Goal: Transaction & Acquisition: Download file/media

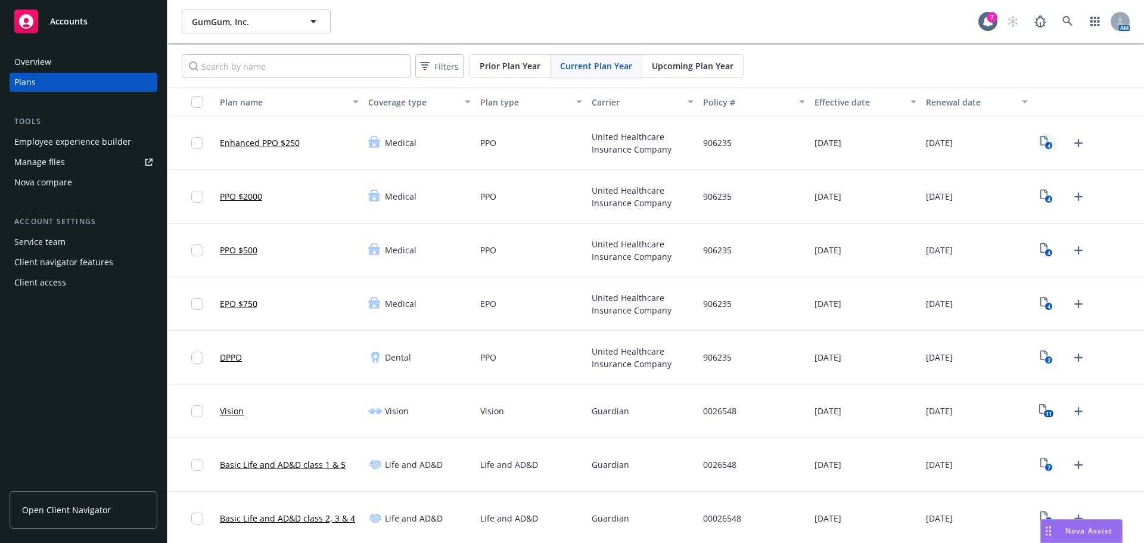
click at [1047, 147] on text "4" at bounding box center [1048, 146] width 3 height 8
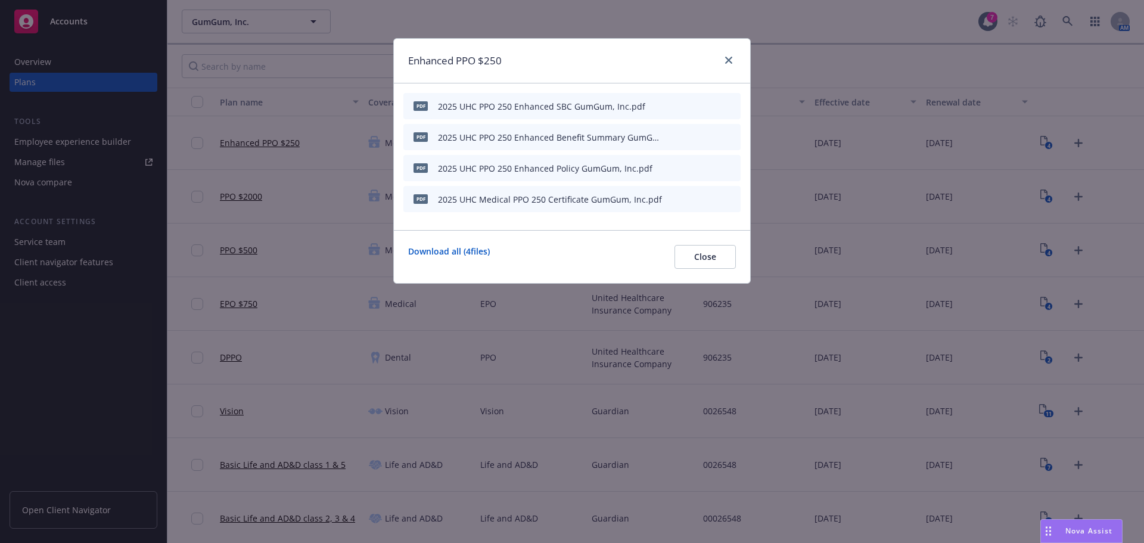
click at [691, 138] on icon "download file" at bounding box center [691, 137] width 10 height 10
click at [728, 57] on icon "close" at bounding box center [728, 60] width 7 height 7
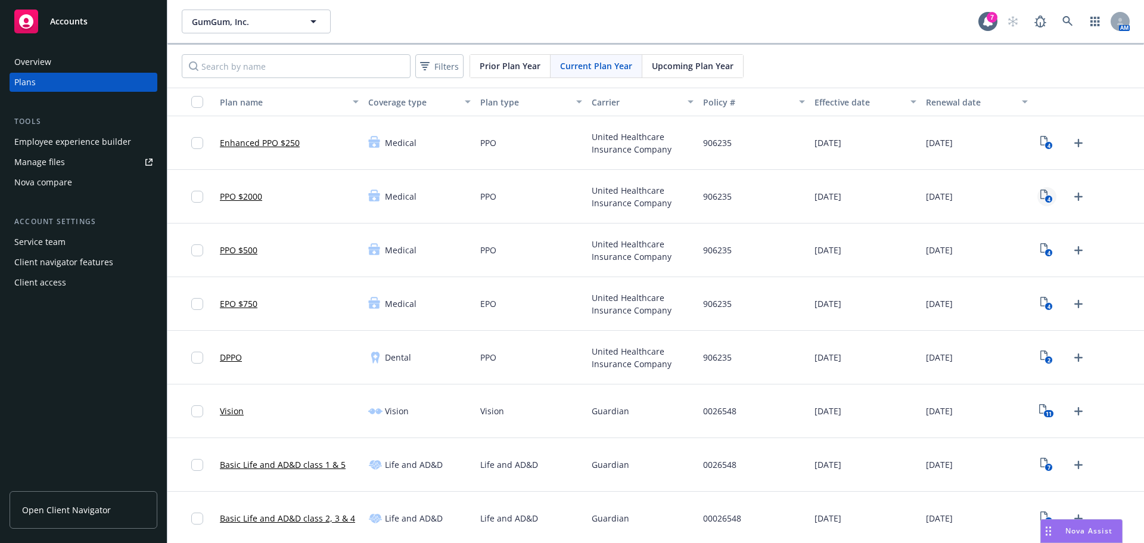
click at [1045, 200] on rect "View Plan Documents" at bounding box center [1049, 199] width 8 height 8
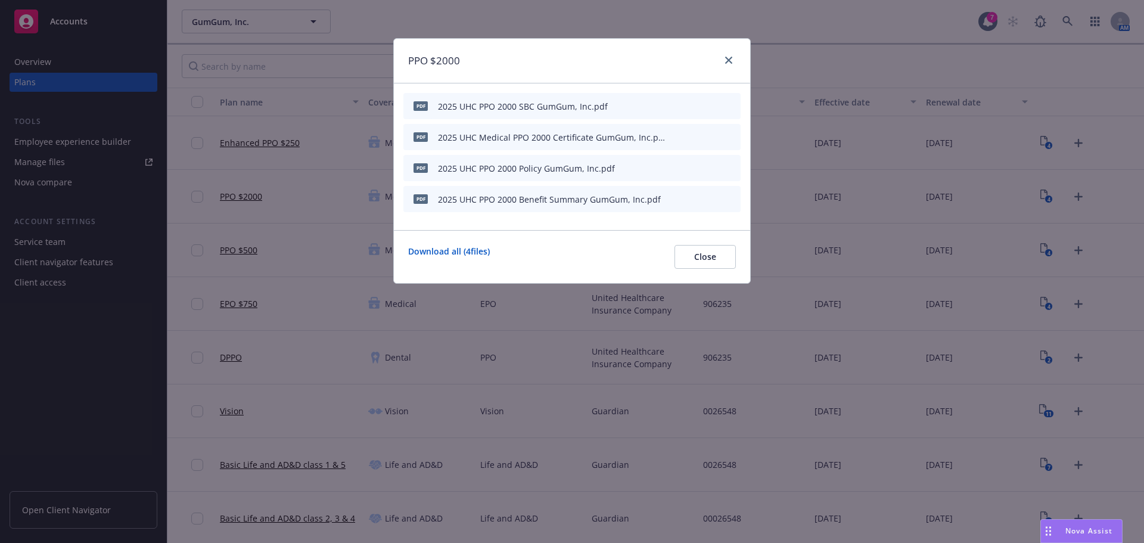
click at [540, 107] on div "2025 UHC PPO 2000 SBC GumGum, Inc.pdf" at bounding box center [523, 106] width 170 height 13
drag, startPoint x: 693, startPoint y: 105, endPoint x: 696, endPoint y: 121, distance: 16.4
click at [692, 104] on icon "download file" at bounding box center [691, 106] width 10 height 10
click at [729, 62] on icon "close" at bounding box center [728, 60] width 7 height 7
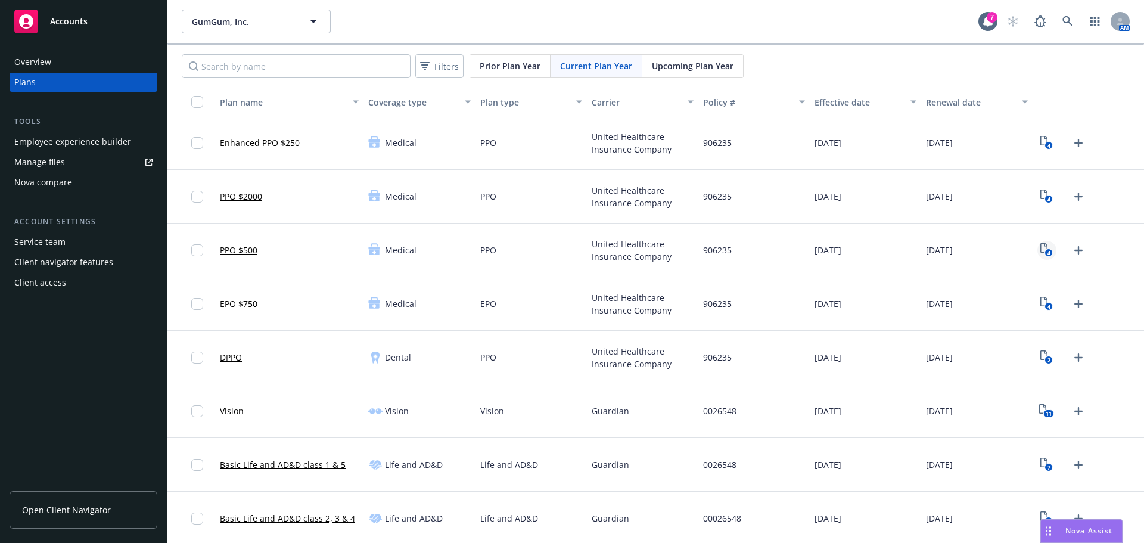
click at [1047, 250] on text "4" at bounding box center [1048, 253] width 3 height 8
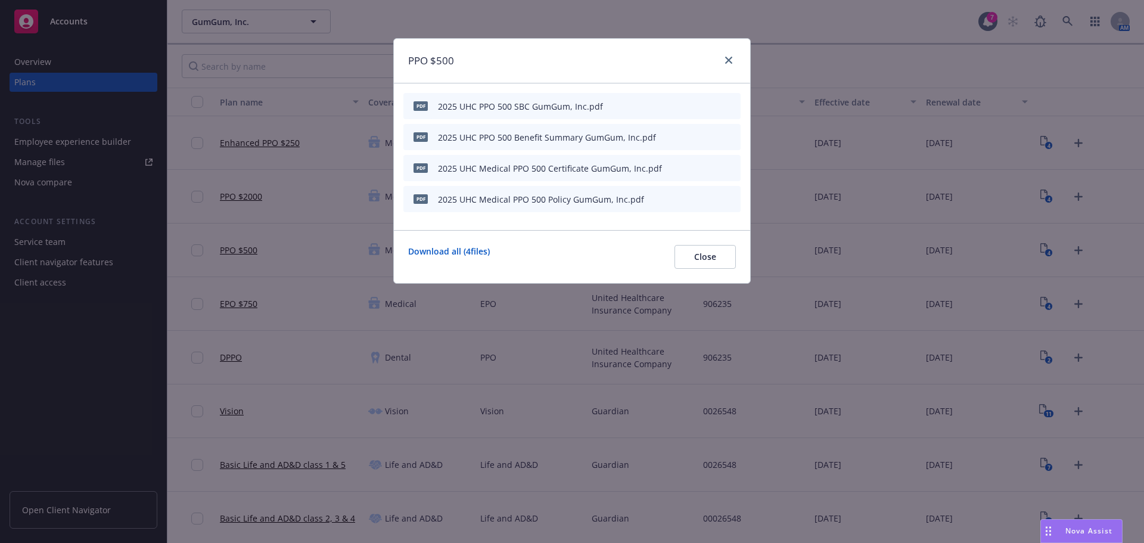
click at [690, 105] on icon "download file" at bounding box center [691, 104] width 8 height 7
click at [728, 60] on icon "close" at bounding box center [728, 60] width 7 height 7
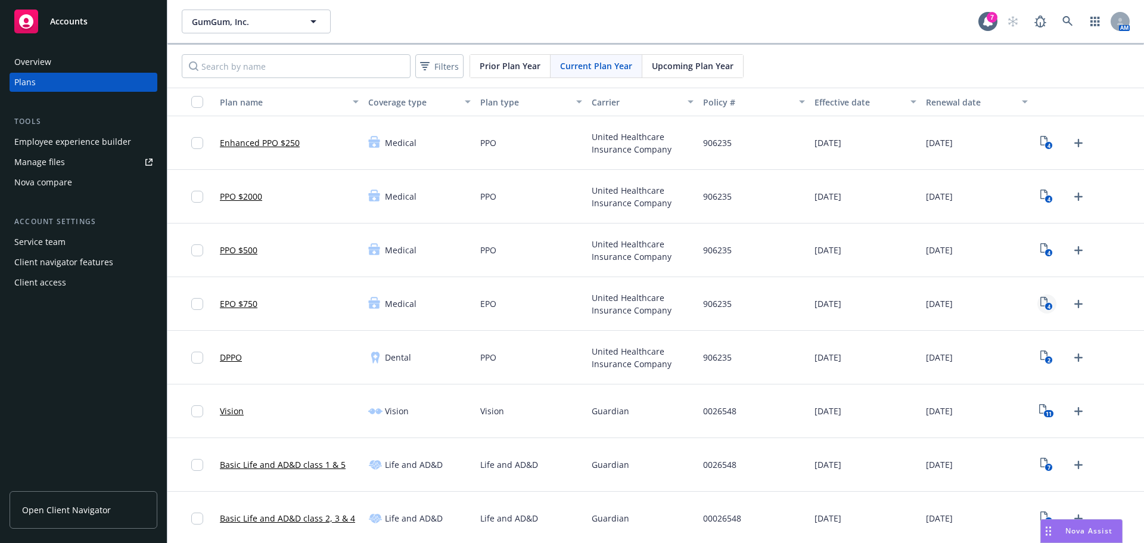
click at [1047, 307] on text "4" at bounding box center [1048, 307] width 3 height 8
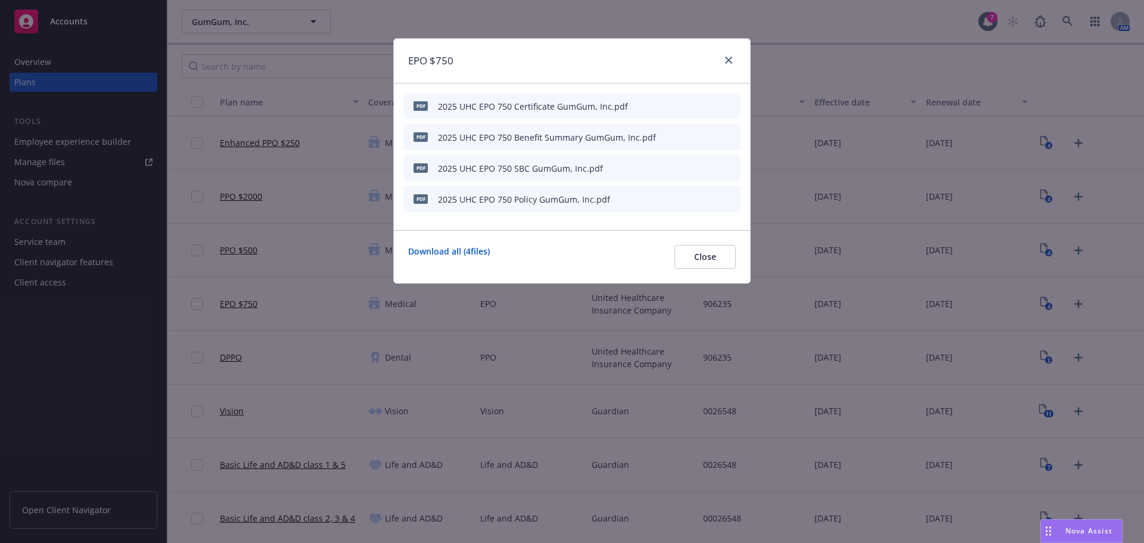
click at [694, 171] on icon "download file" at bounding box center [691, 170] width 10 height 3
click at [731, 58] on icon "close" at bounding box center [728, 60] width 7 height 7
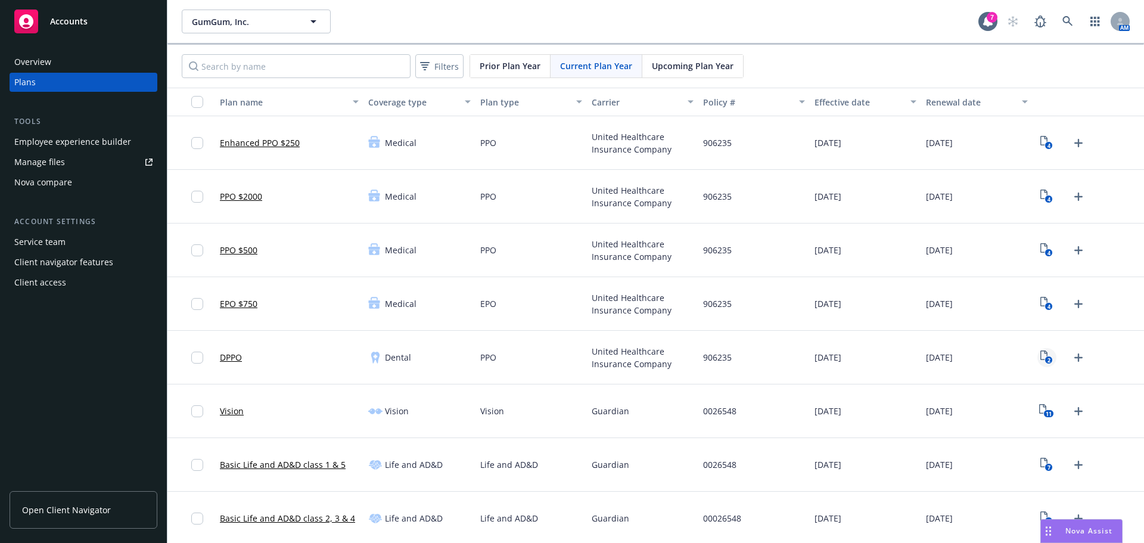
click at [1047, 360] on text "2" at bounding box center [1048, 360] width 3 height 8
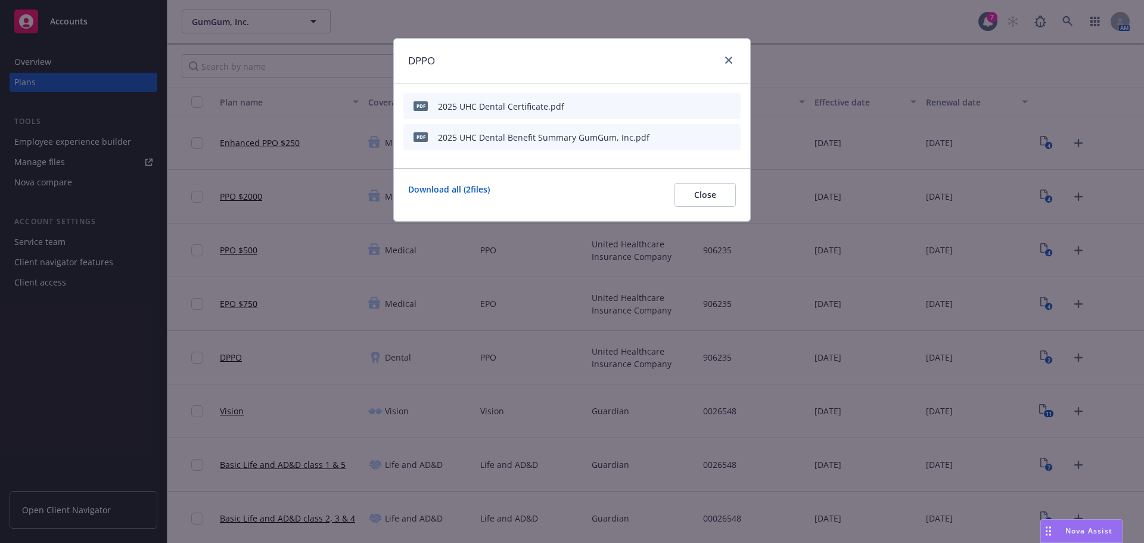
click at [689, 140] on icon "download file" at bounding box center [691, 139] width 10 height 3
click at [729, 64] on link "close" at bounding box center [729, 60] width 14 height 14
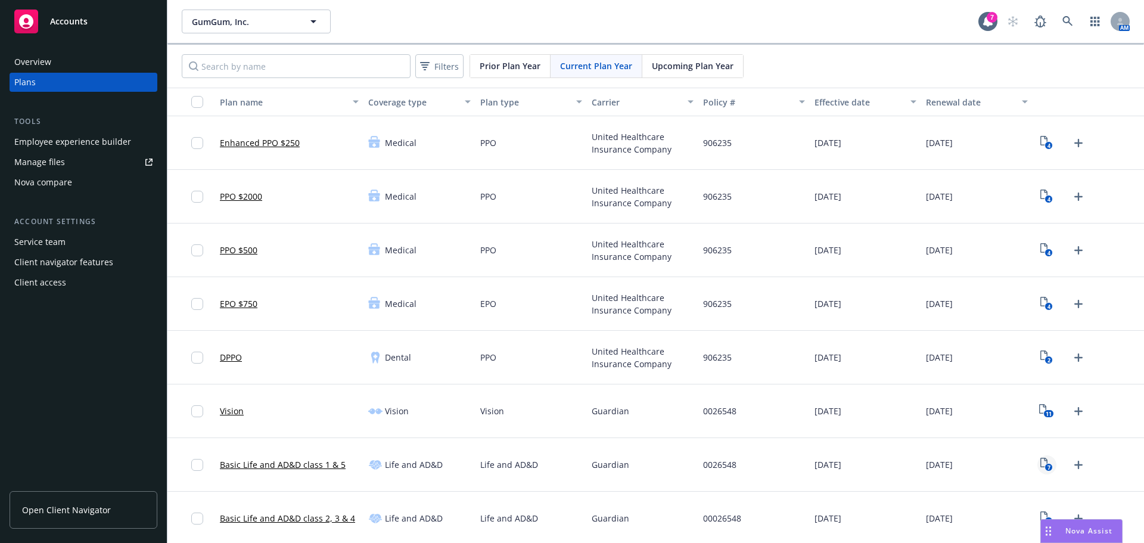
click at [1040, 465] on icon "7" at bounding box center [1046, 465] width 13 height 14
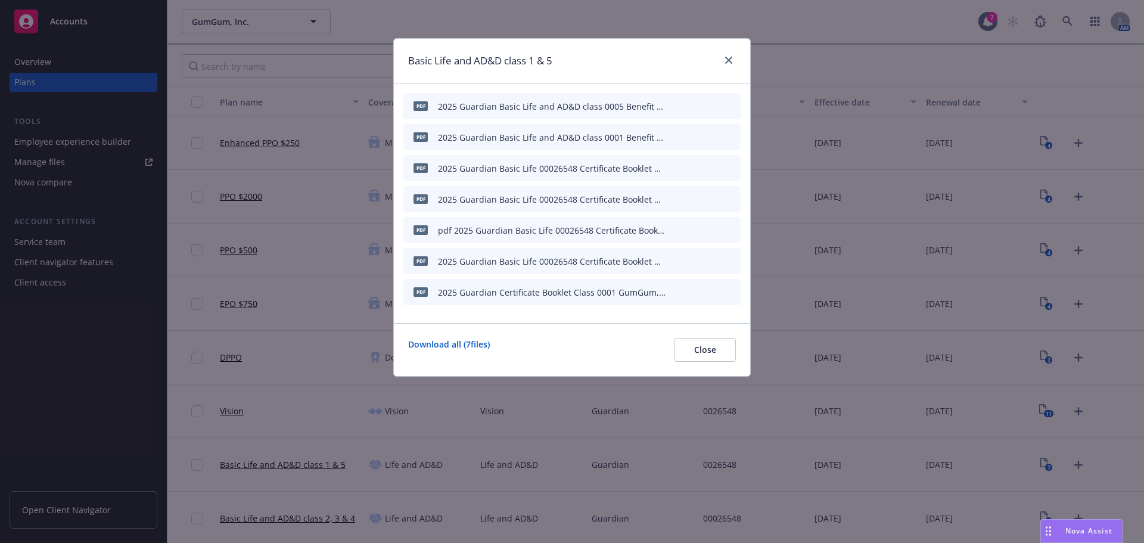
click at [692, 132] on icon "download file" at bounding box center [691, 137] width 10 height 10
click at [696, 103] on button "download file" at bounding box center [691, 106] width 12 height 12
drag, startPoint x: 734, startPoint y: 55, endPoint x: 732, endPoint y: 63, distance: 7.9
click at [735, 55] on div at bounding box center [726, 60] width 19 height 15
click at [727, 58] on icon "close" at bounding box center [728, 60] width 7 height 7
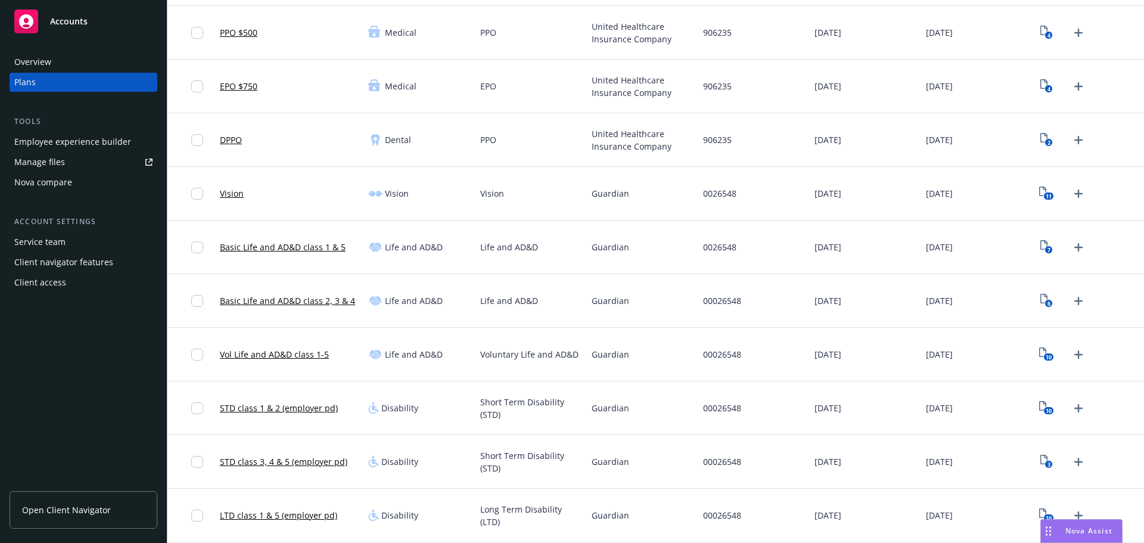
scroll to position [238, 0]
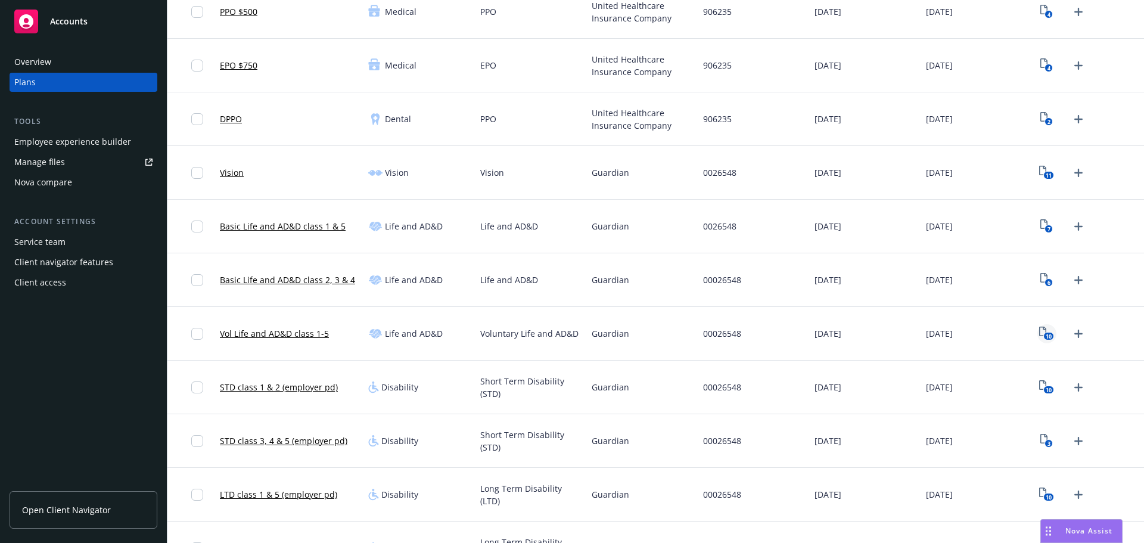
click at [1044, 335] on rect "View Plan Documents" at bounding box center [1049, 336] width 10 height 8
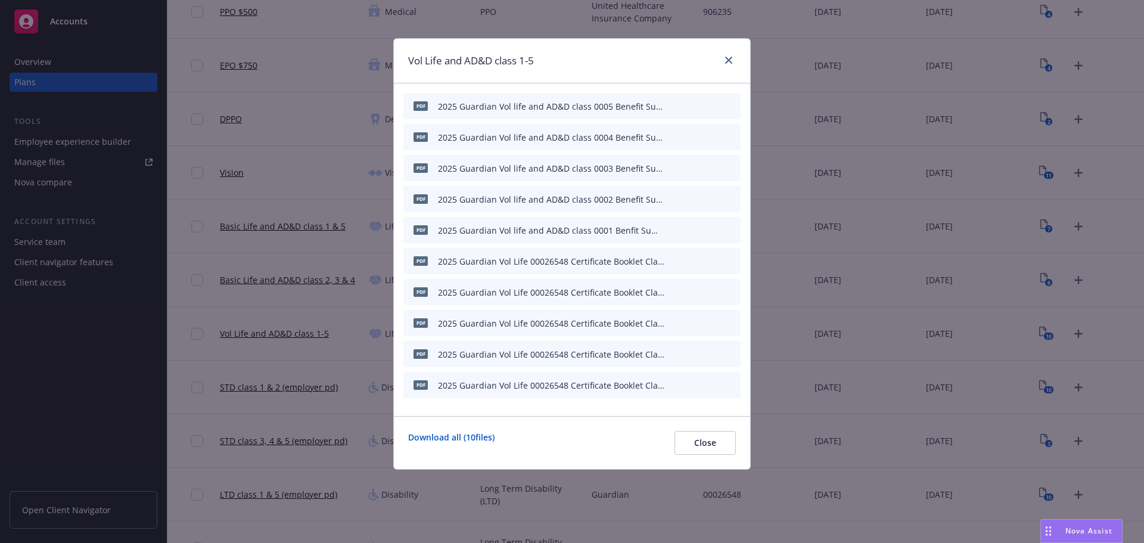
click at [696, 230] on button "download file" at bounding box center [691, 229] width 12 height 12
click at [731, 57] on icon "close" at bounding box center [728, 60] width 7 height 7
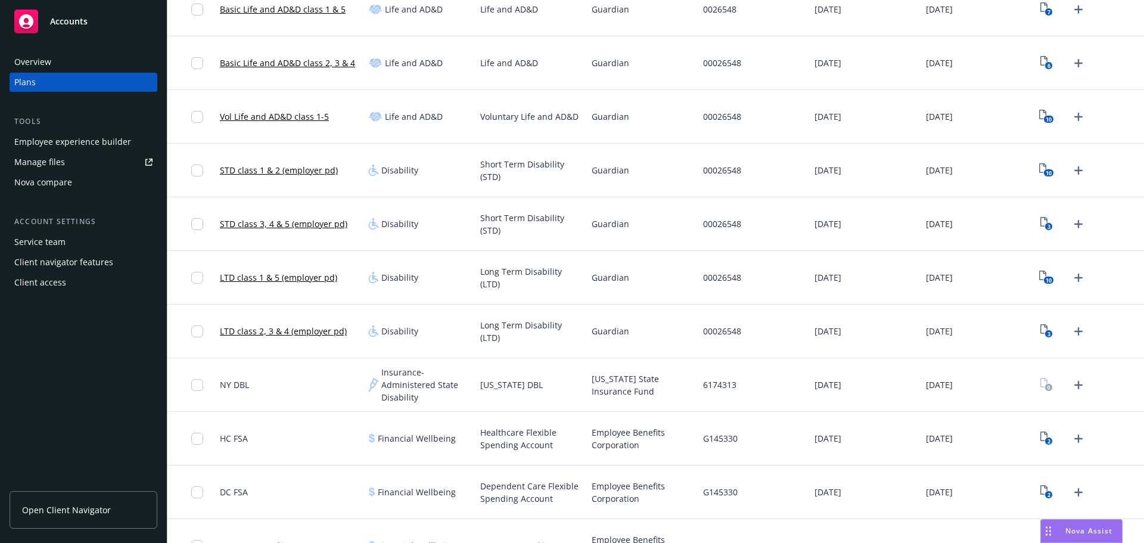
scroll to position [477, 0]
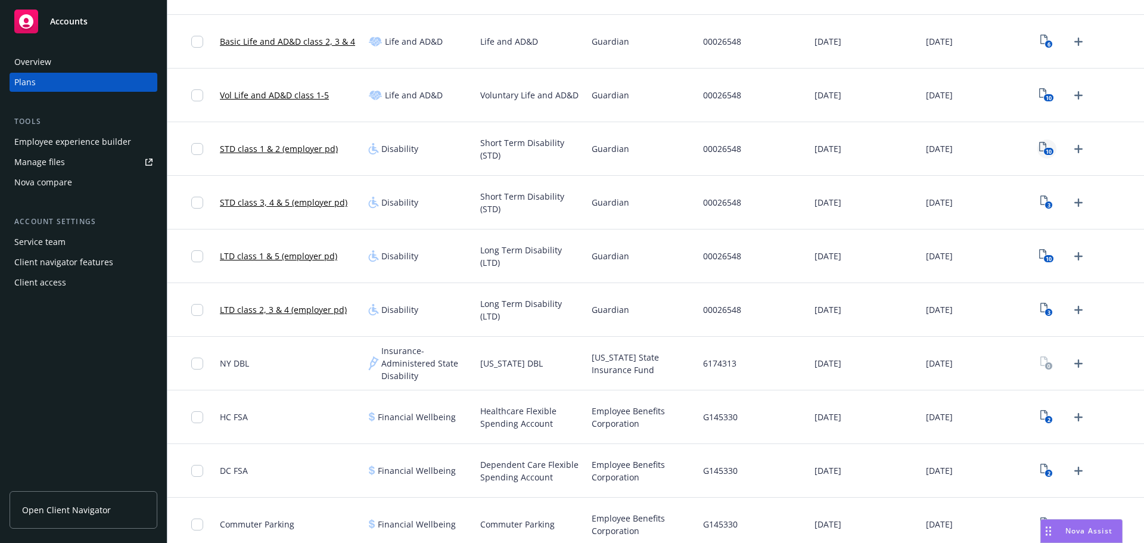
click at [1044, 150] on rect "View Plan Documents" at bounding box center [1049, 152] width 10 height 8
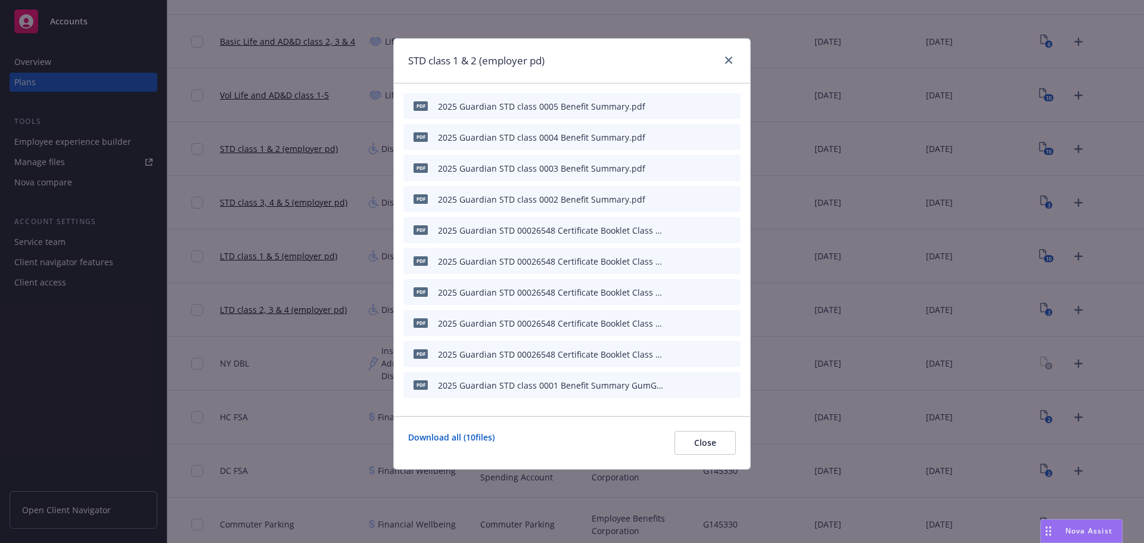
drag, startPoint x: 694, startPoint y: 384, endPoint x: 719, endPoint y: 396, distance: 28.3
click at [693, 384] on icon "download file" at bounding box center [691, 383] width 8 height 7
drag, startPoint x: 726, startPoint y: 61, endPoint x: 710, endPoint y: 83, distance: 28.1
click at [726, 61] on icon "close" at bounding box center [728, 60] width 7 height 7
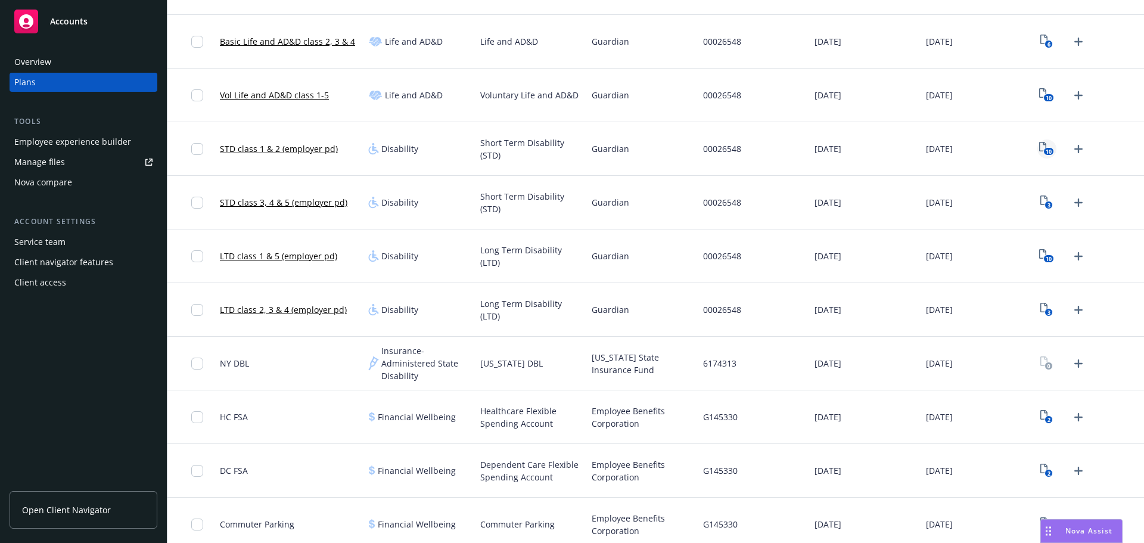
click at [1046, 149] on text "10" at bounding box center [1049, 152] width 6 height 8
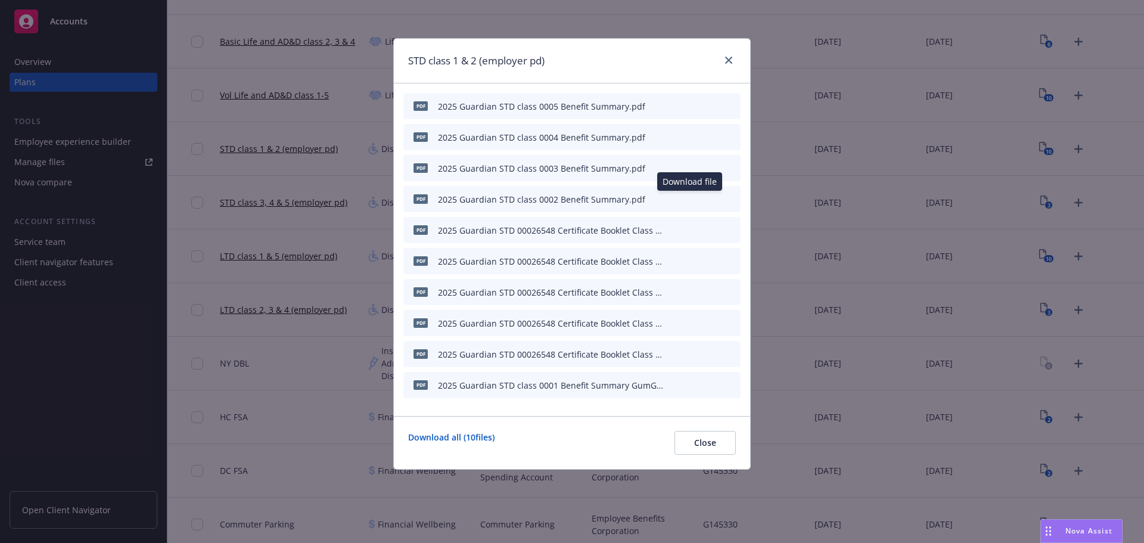
click at [708, 197] on icon "preview file" at bounding box center [710, 198] width 11 height 8
click at [728, 63] on icon "close" at bounding box center [728, 60] width 7 height 7
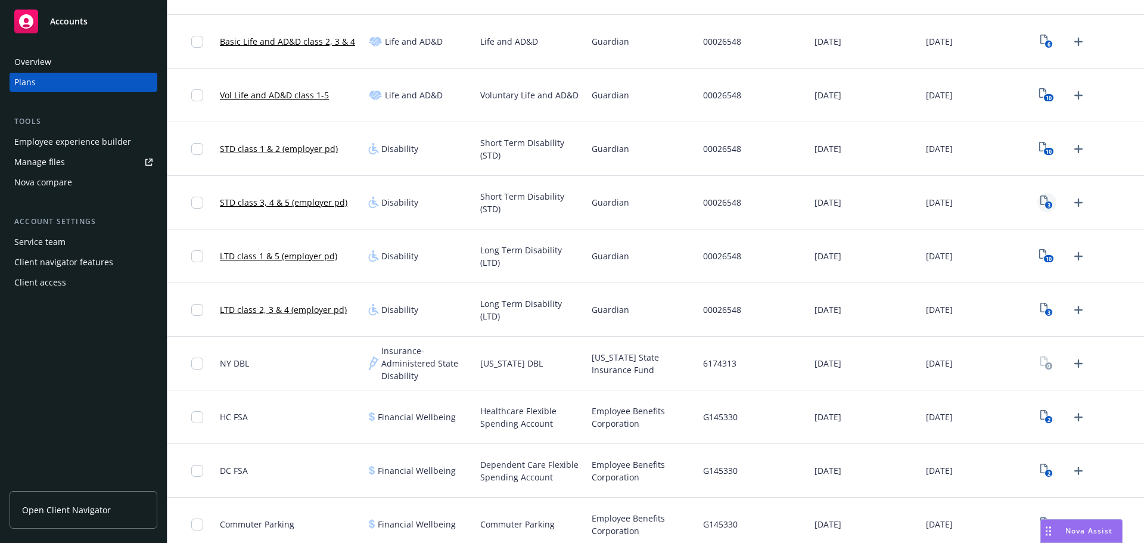
click at [1047, 201] on text "3" at bounding box center [1048, 205] width 3 height 8
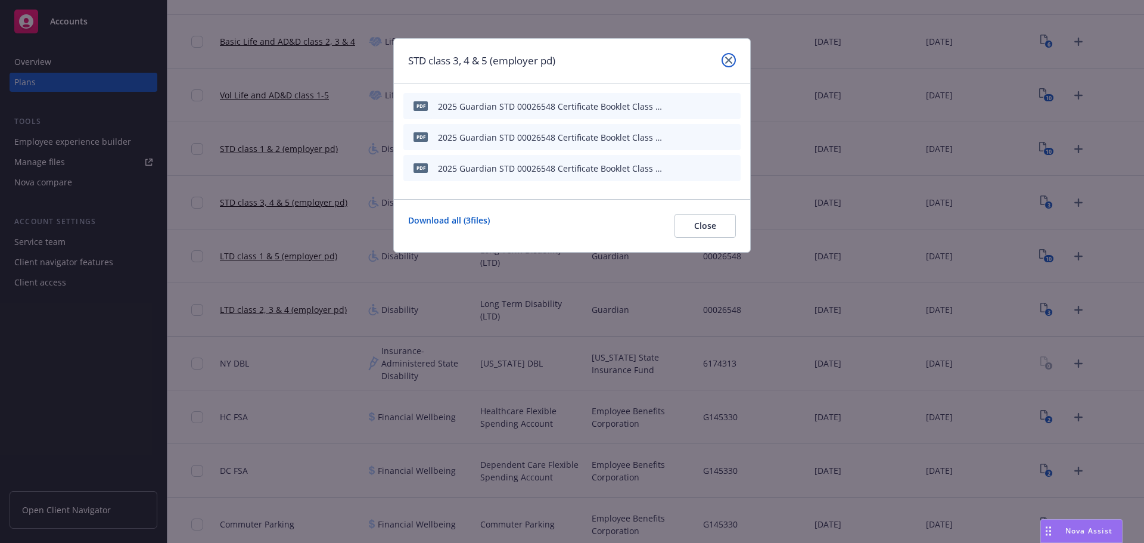
drag, startPoint x: 728, startPoint y: 63, endPoint x: 689, endPoint y: 95, distance: 51.2
click at [728, 63] on icon "close" at bounding box center [728, 60] width 7 height 7
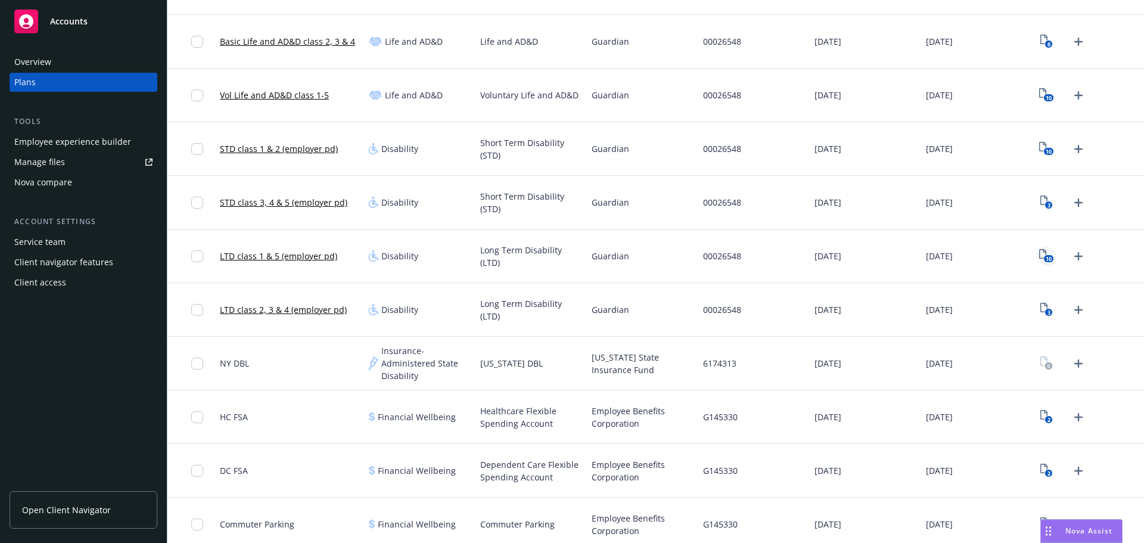
click at [1046, 257] on text "10" at bounding box center [1049, 259] width 6 height 8
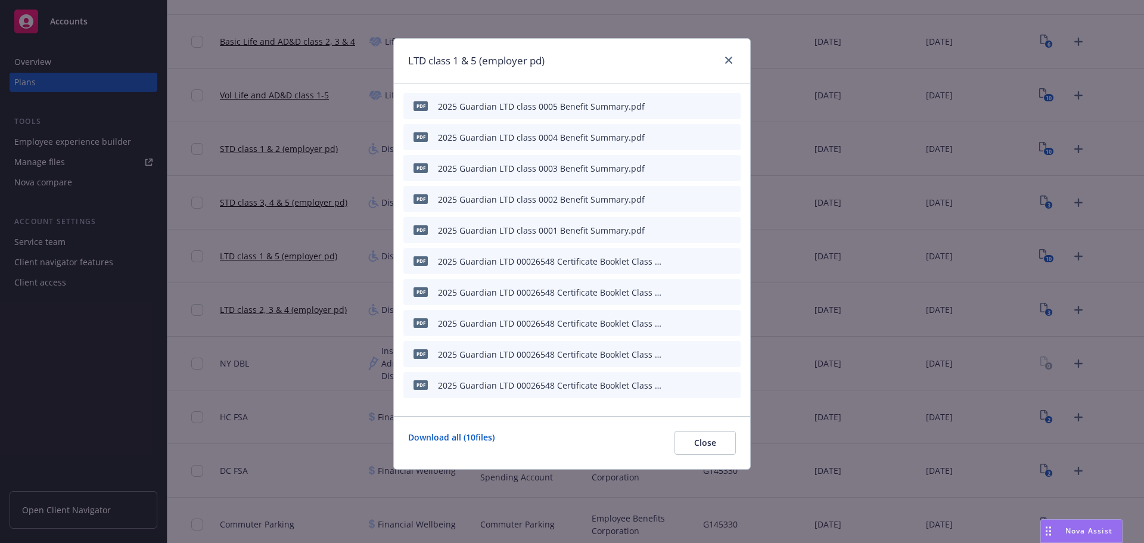
click at [709, 229] on icon "preview file" at bounding box center [710, 229] width 11 height 8
click at [731, 59] on icon "close" at bounding box center [728, 60] width 7 height 7
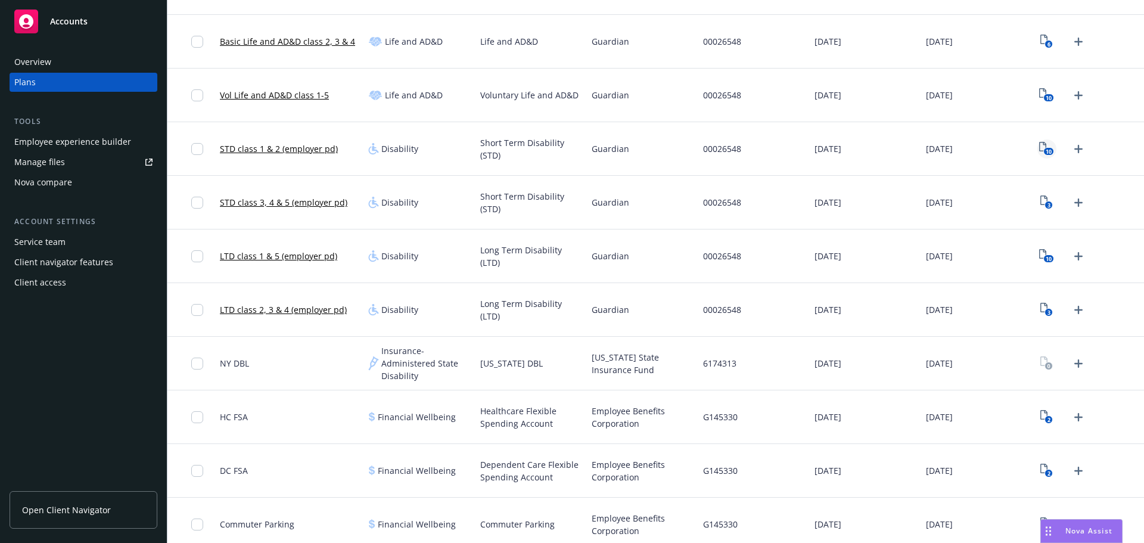
click at [1046, 152] on text "10" at bounding box center [1049, 152] width 6 height 8
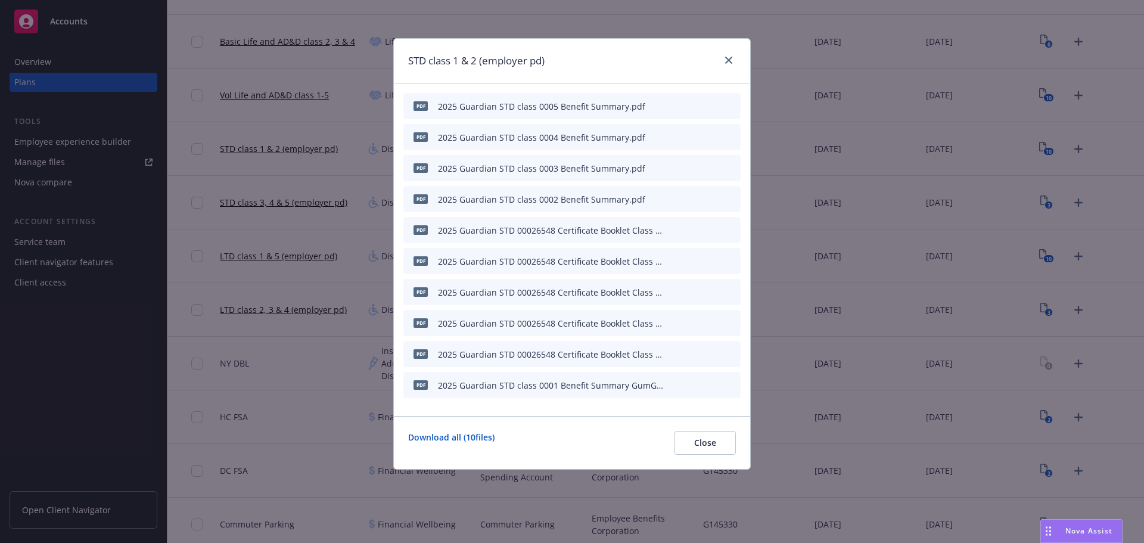
click at [706, 384] on icon "preview file" at bounding box center [710, 384] width 11 height 8
click at [729, 62] on icon "close" at bounding box center [728, 60] width 7 height 7
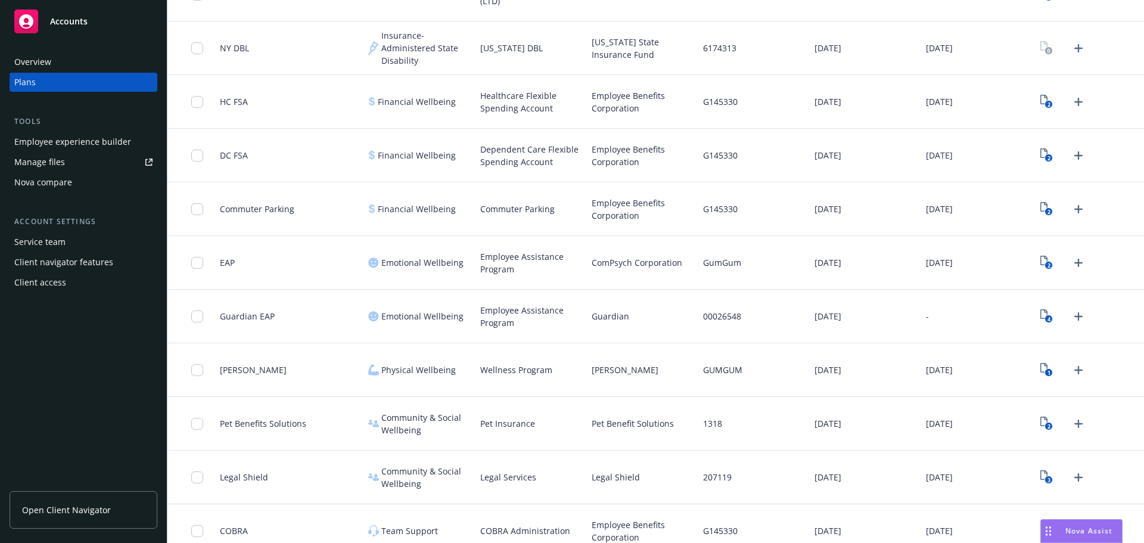
scroll to position [860, 0]
